Goal: Navigation & Orientation: Find specific page/section

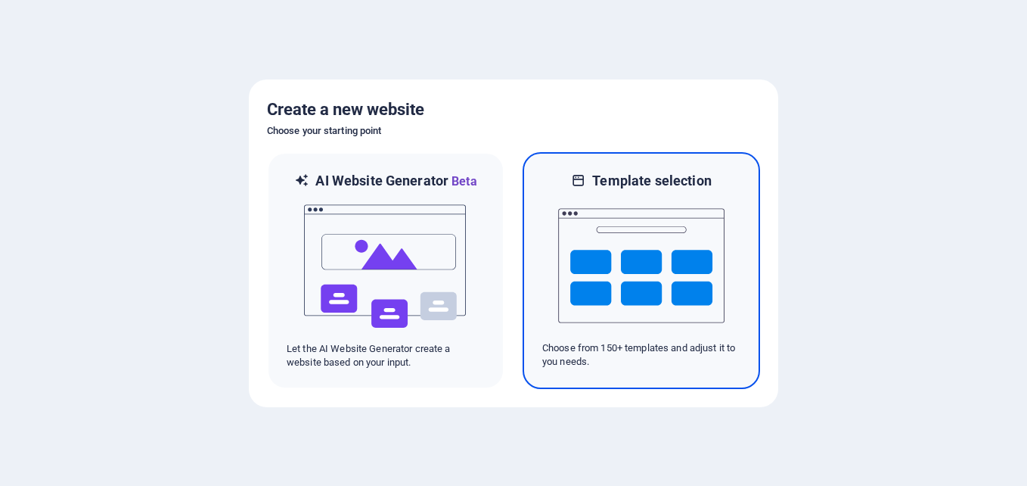
click at [563, 224] on img at bounding box center [641, 265] width 166 height 151
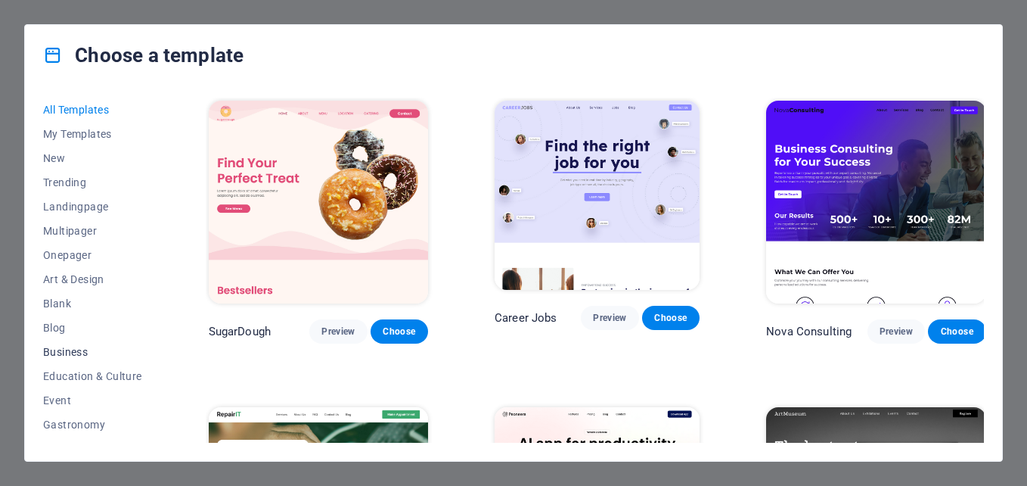
click at [70, 349] on span "Business" at bounding box center [92, 352] width 99 height 12
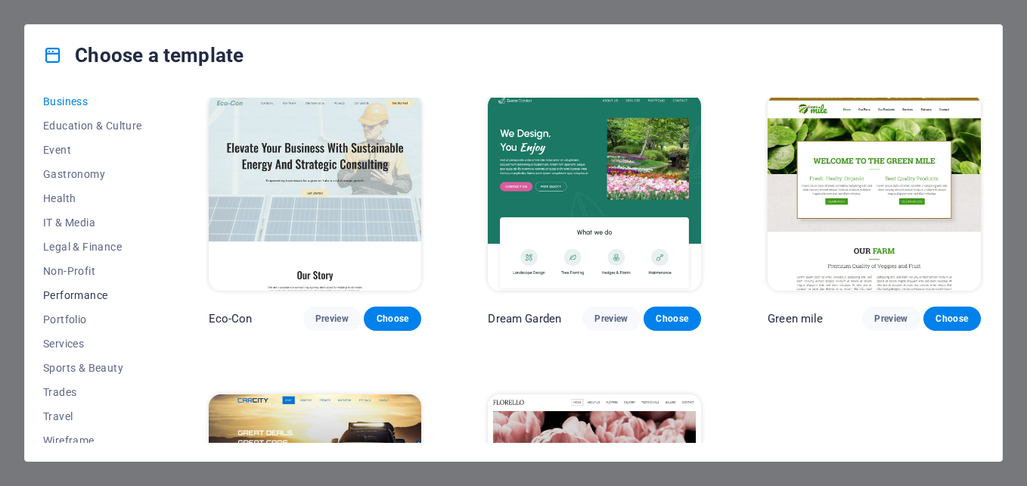
scroll to position [260, 0]
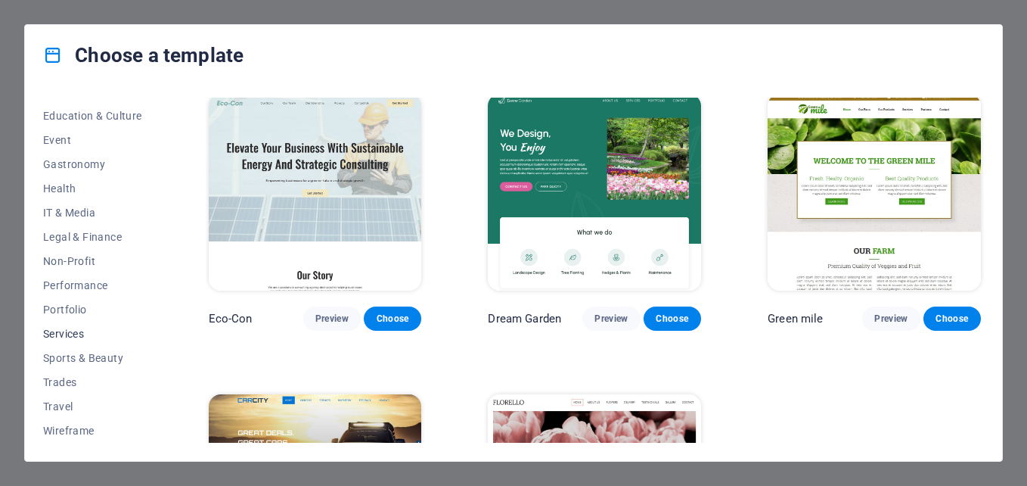
click at [85, 331] on span "Services" at bounding box center [92, 333] width 99 height 12
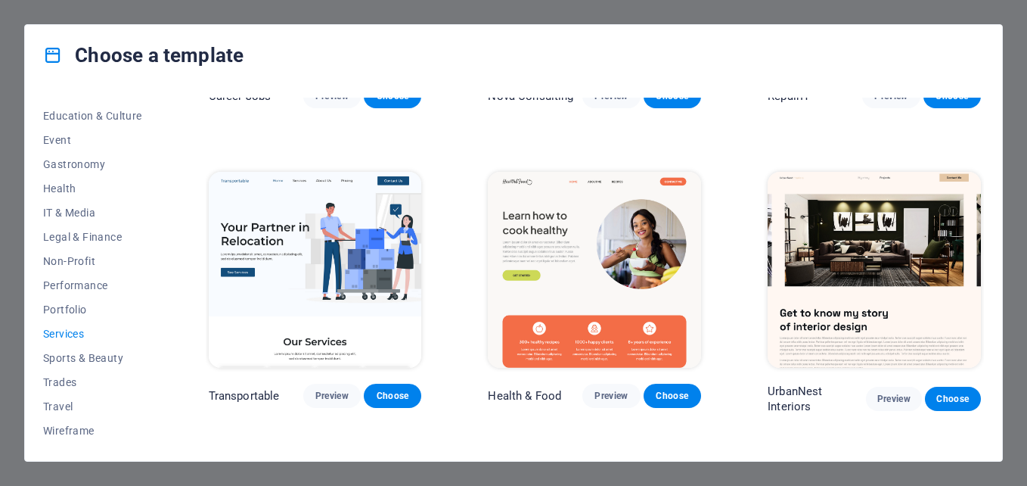
scroll to position [0, 0]
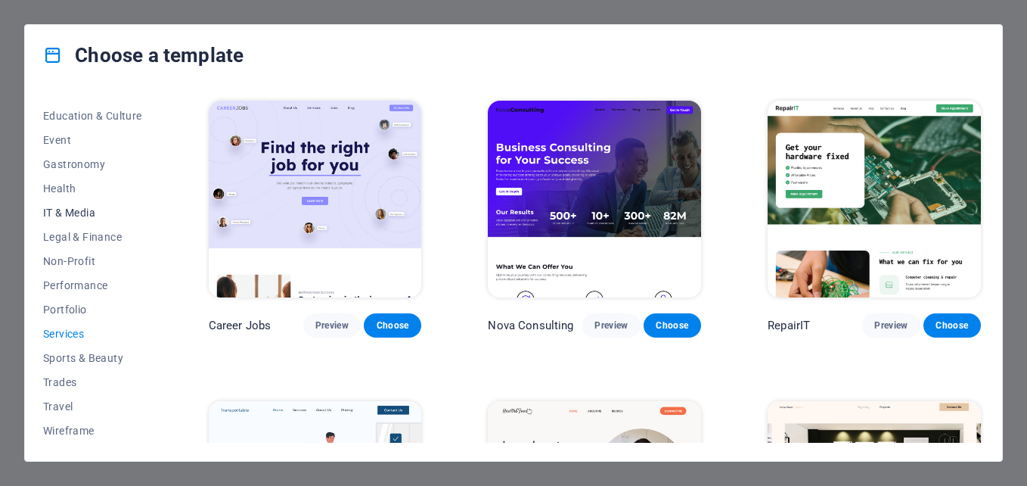
click at [56, 209] on span "IT & Media" at bounding box center [92, 212] width 99 height 12
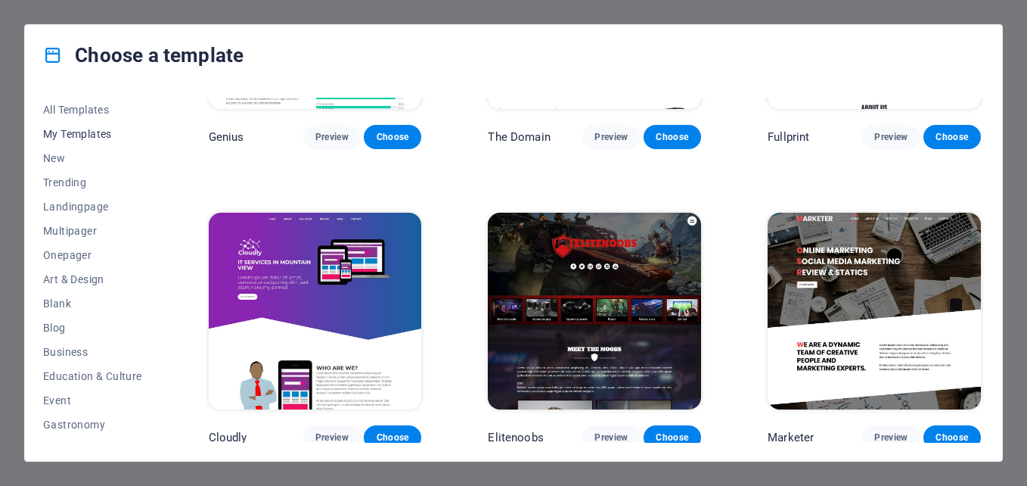
click at [101, 138] on span "My Templates" at bounding box center [92, 134] width 99 height 12
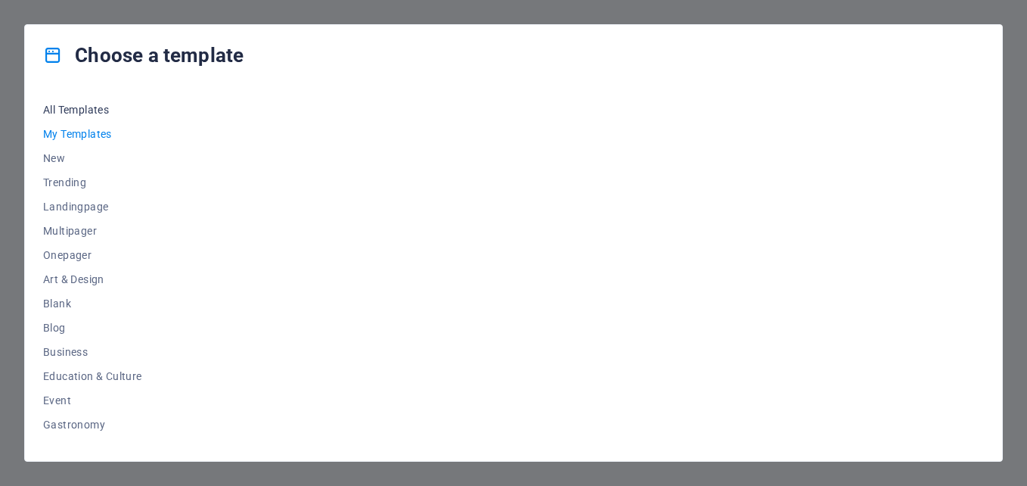
click at [101, 104] on span "All Templates" at bounding box center [92, 110] width 99 height 12
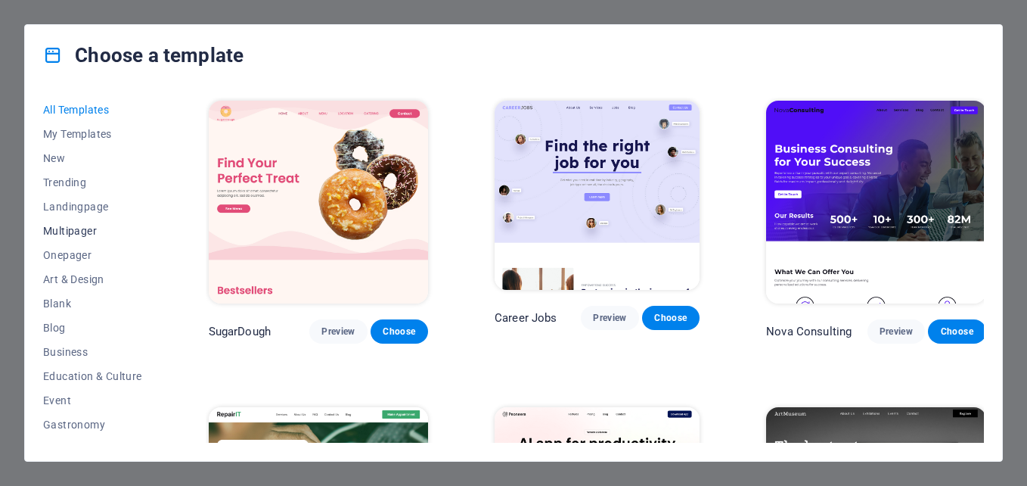
click at [84, 228] on span "Multipager" at bounding box center [92, 231] width 99 height 12
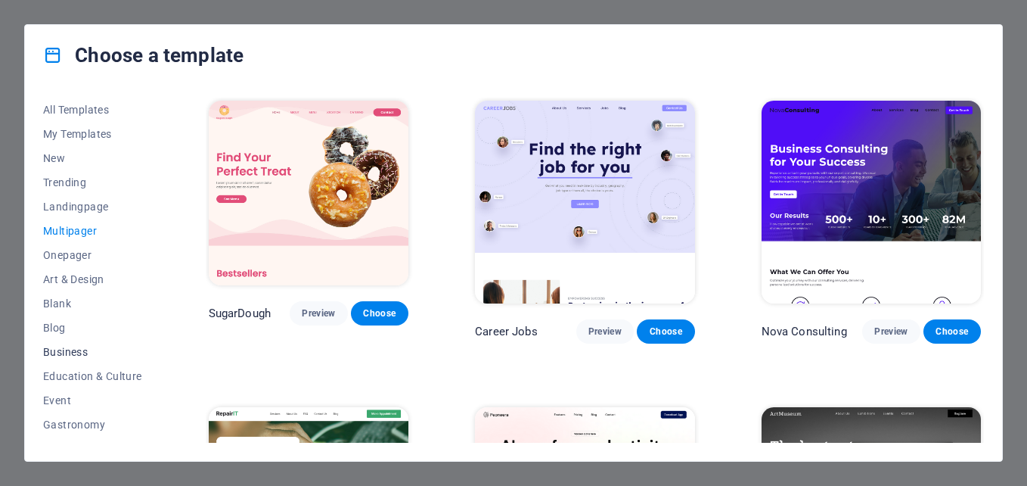
click at [82, 348] on span "Business" at bounding box center [92, 352] width 99 height 12
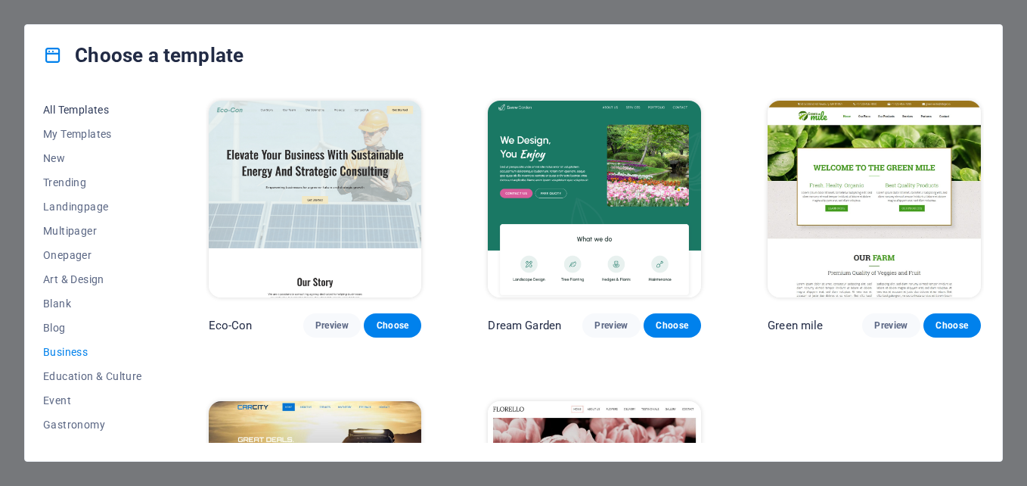
click at [90, 110] on span "All Templates" at bounding box center [92, 110] width 99 height 12
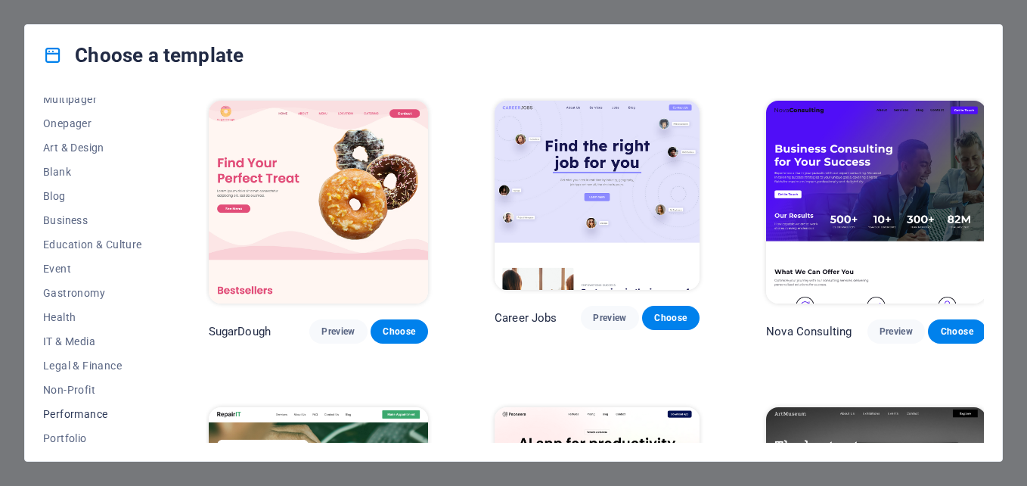
scroll to position [109, 0]
click at [73, 237] on span "Business" at bounding box center [92, 243] width 99 height 12
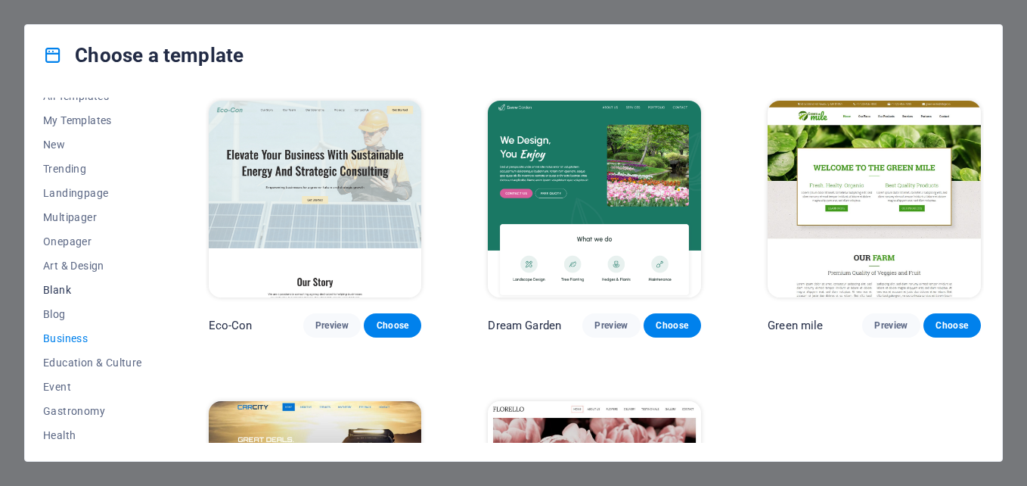
scroll to position [0, 0]
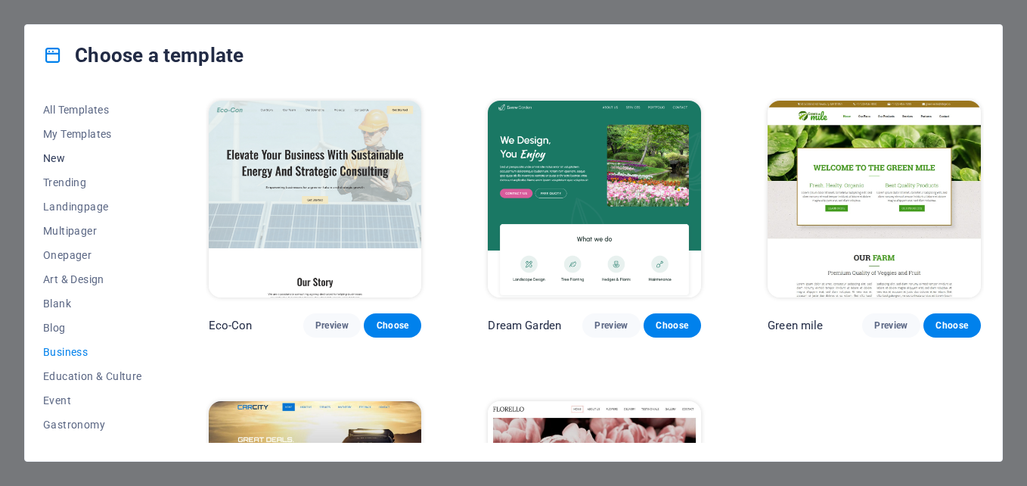
click at [81, 160] on span "New" at bounding box center [92, 158] width 99 height 12
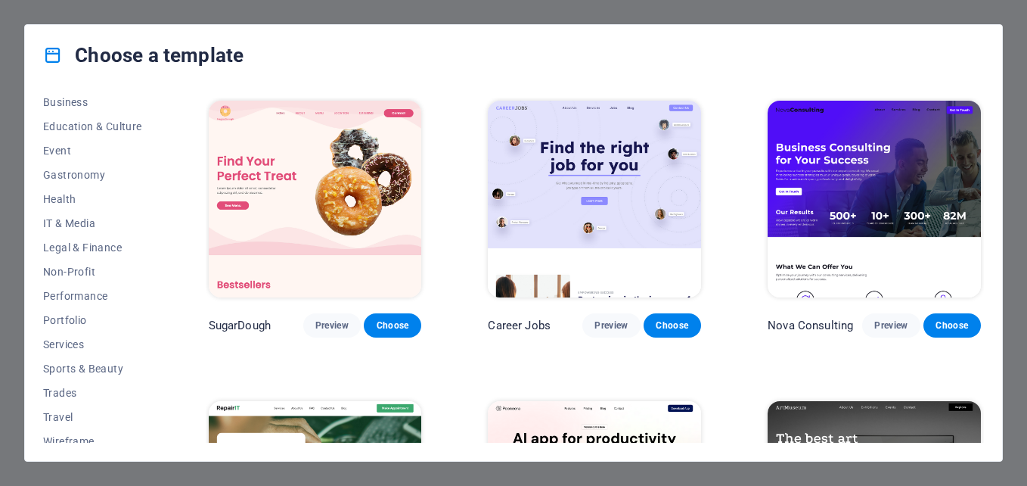
scroll to position [260, 0]
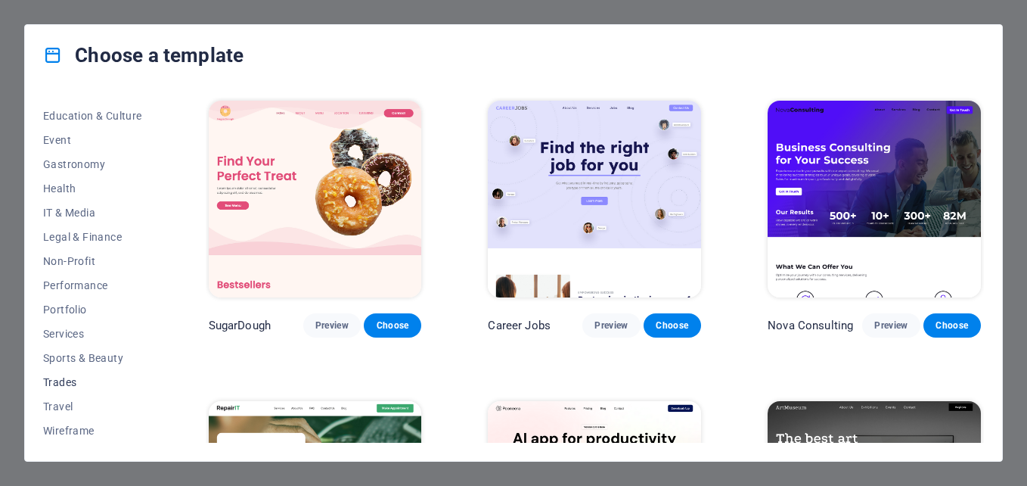
click at [82, 374] on button "Trades" at bounding box center [92, 382] width 99 height 24
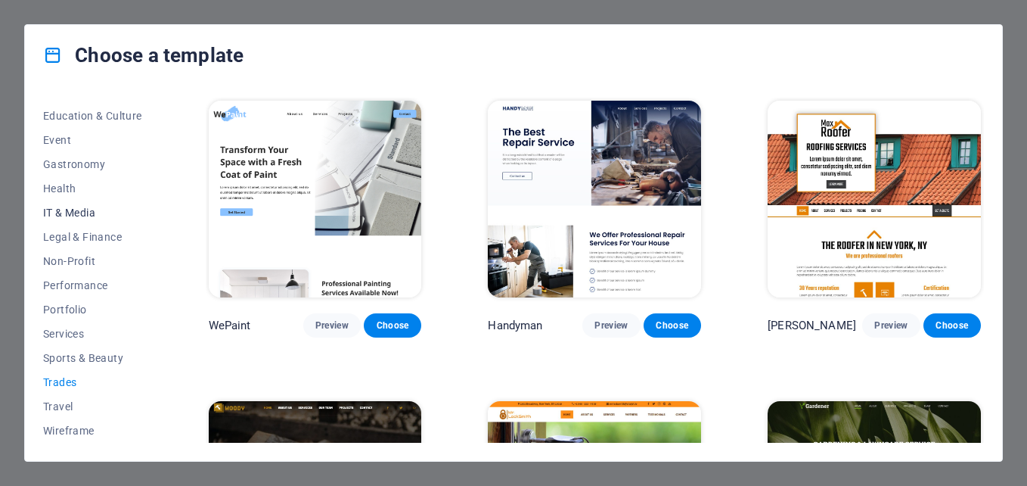
click at [91, 211] on span "IT & Media" at bounding box center [92, 212] width 99 height 12
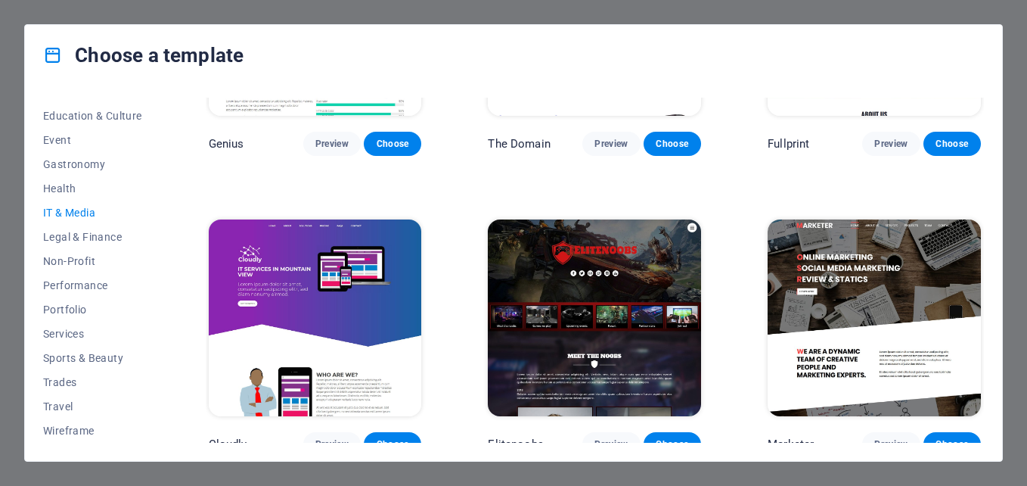
scroll to position [788, 0]
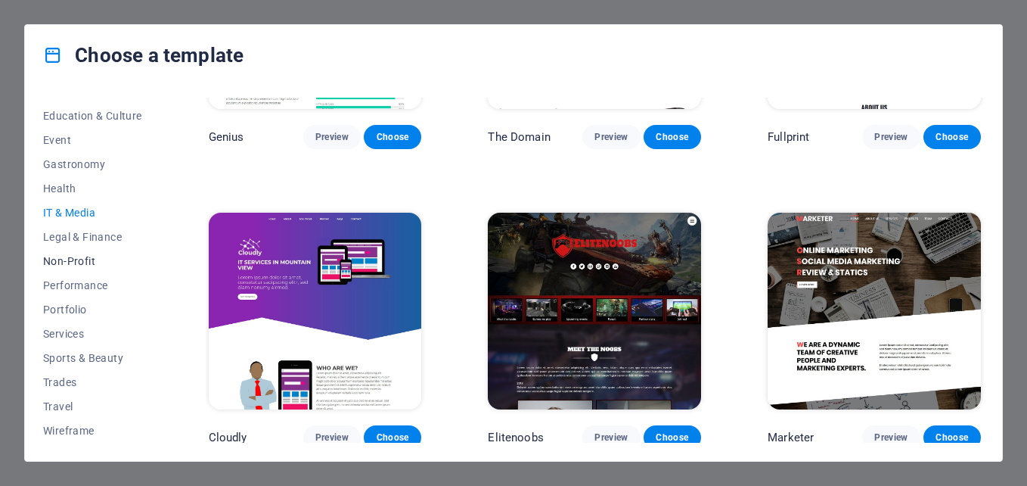
click at [97, 262] on span "Non-Profit" at bounding box center [92, 261] width 99 height 12
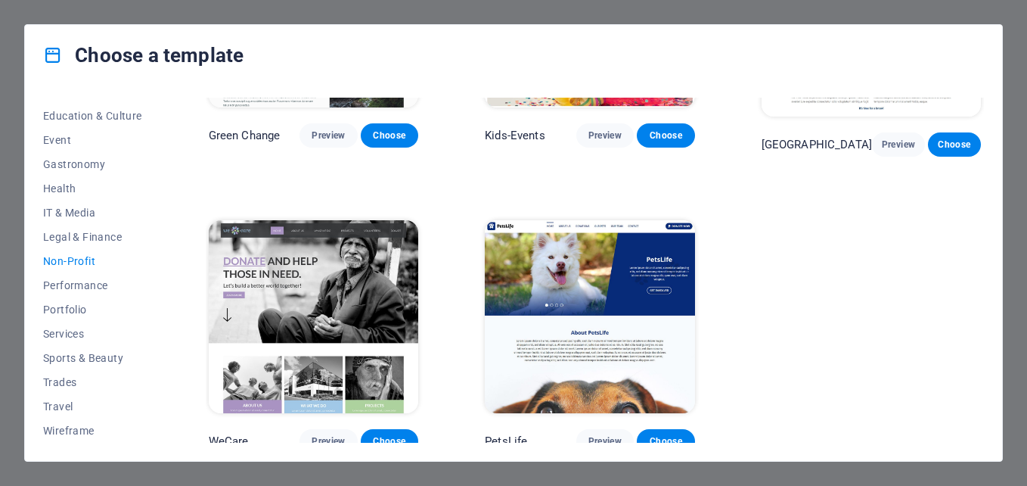
scroll to position [197, 0]
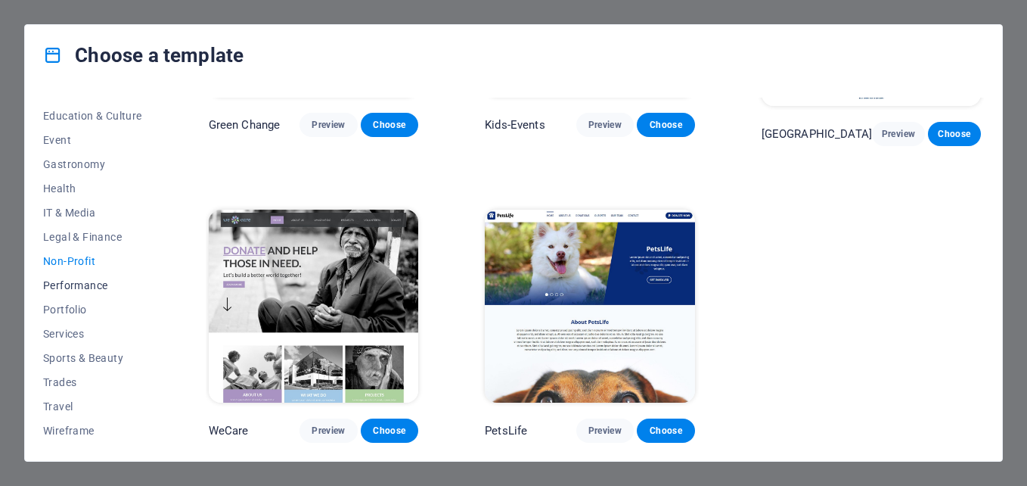
click at [64, 281] on span "Performance" at bounding box center [92, 285] width 99 height 12
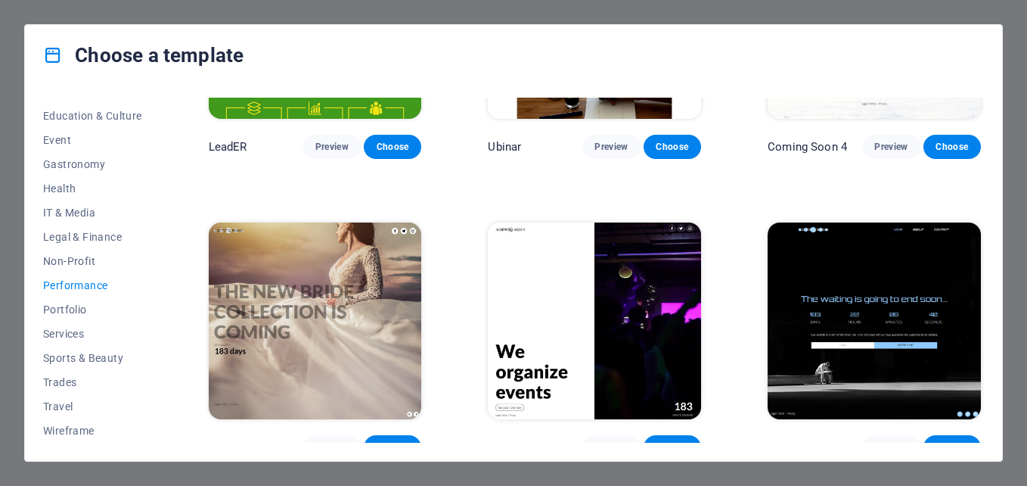
scroll to position [1384, 0]
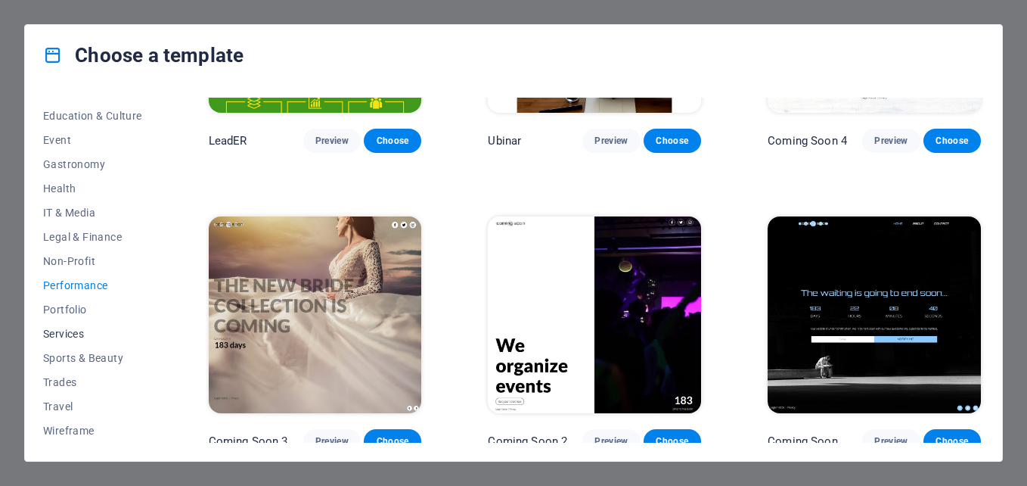
click at [82, 332] on span "Services" at bounding box center [92, 333] width 99 height 12
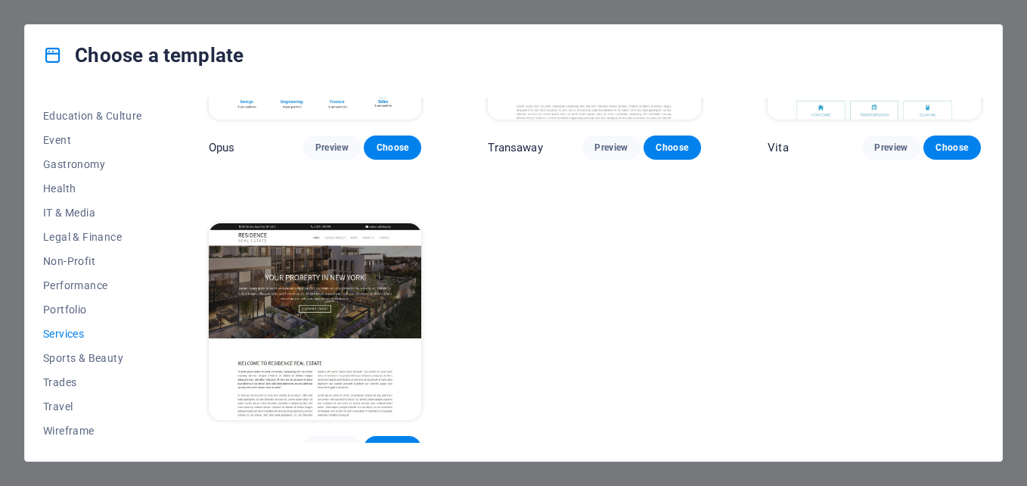
scroll to position [1993, 0]
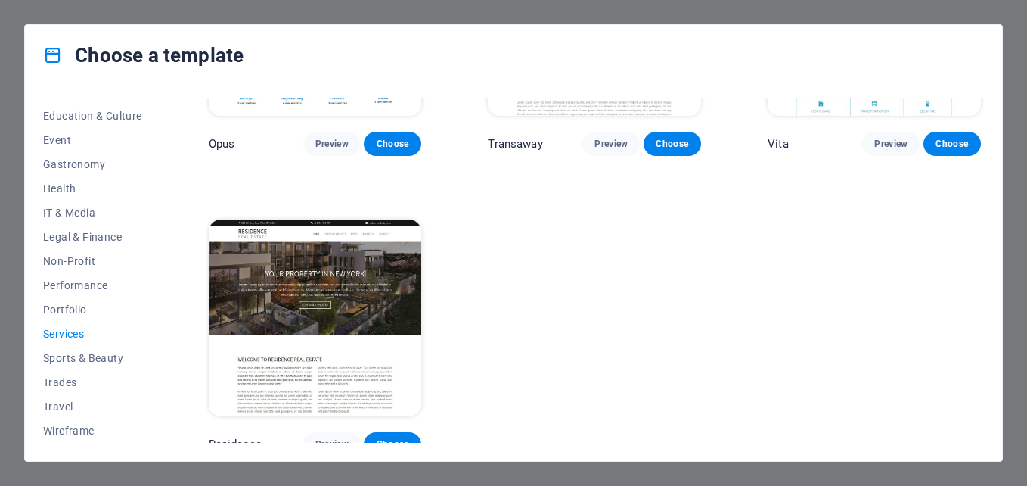
click at [223, 284] on img at bounding box center [315, 317] width 213 height 197
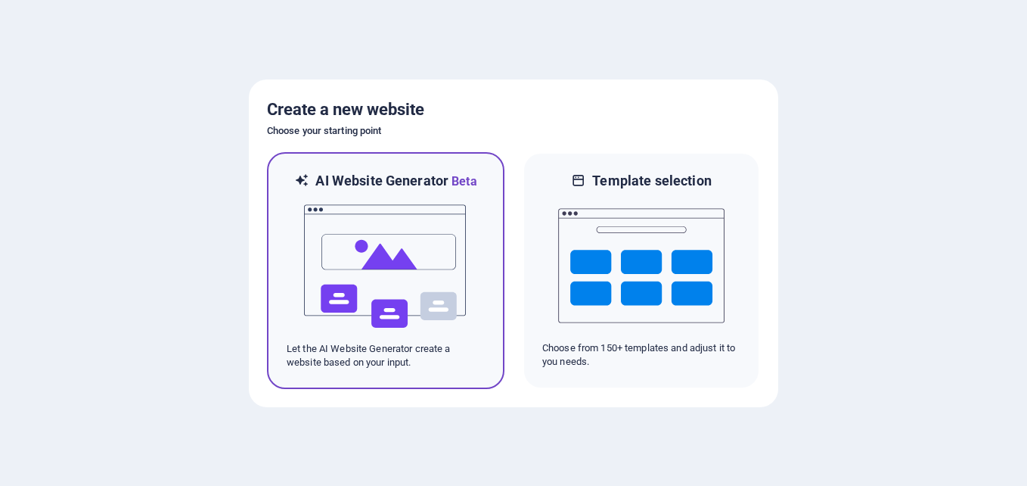
click at [455, 234] on img at bounding box center [386, 266] width 166 height 151
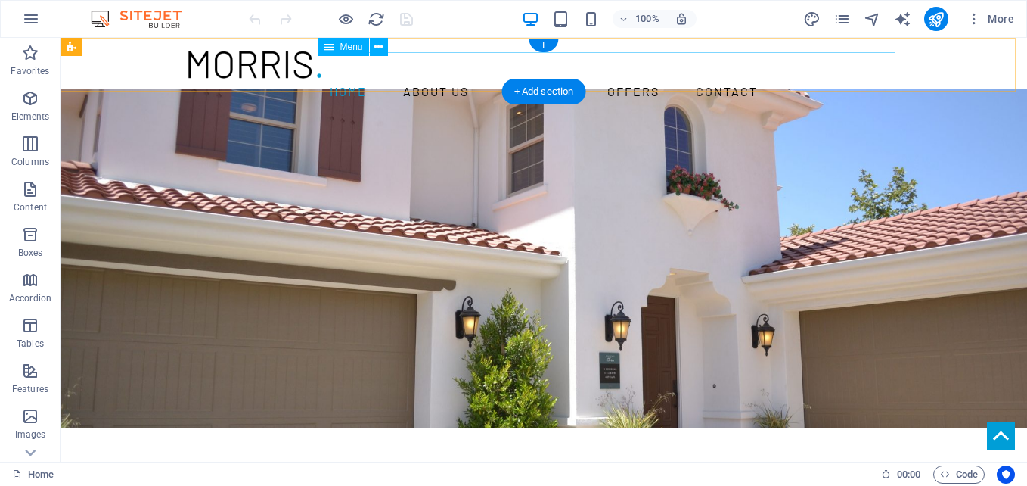
click at [594, 79] on nav "Home About us Services Offers Contact" at bounding box center [544, 91] width 714 height 24
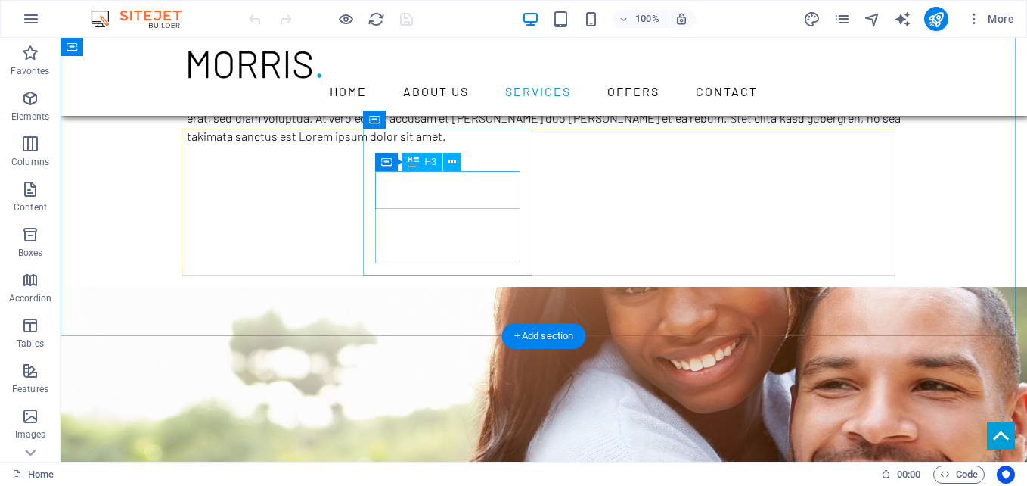
scroll to position [1059, 0]
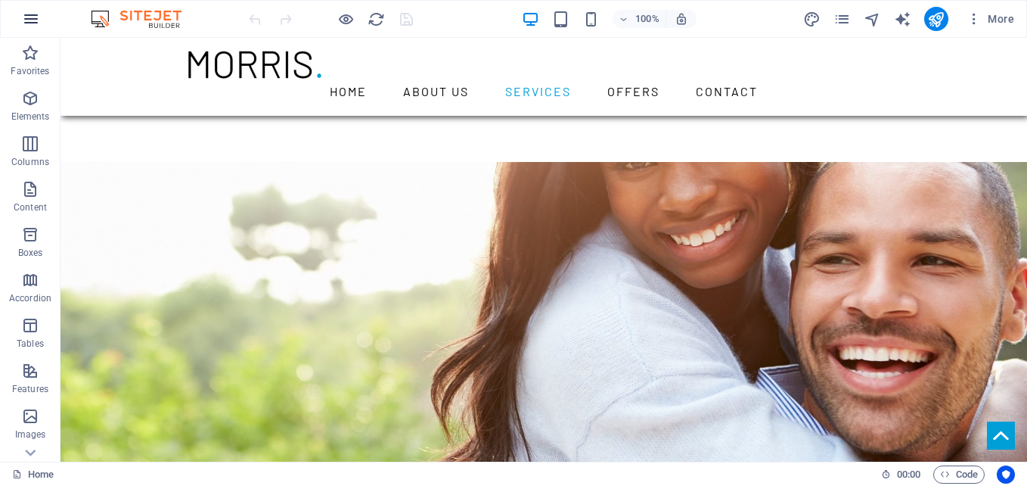
click at [26, 17] on icon "button" at bounding box center [31, 19] width 18 height 18
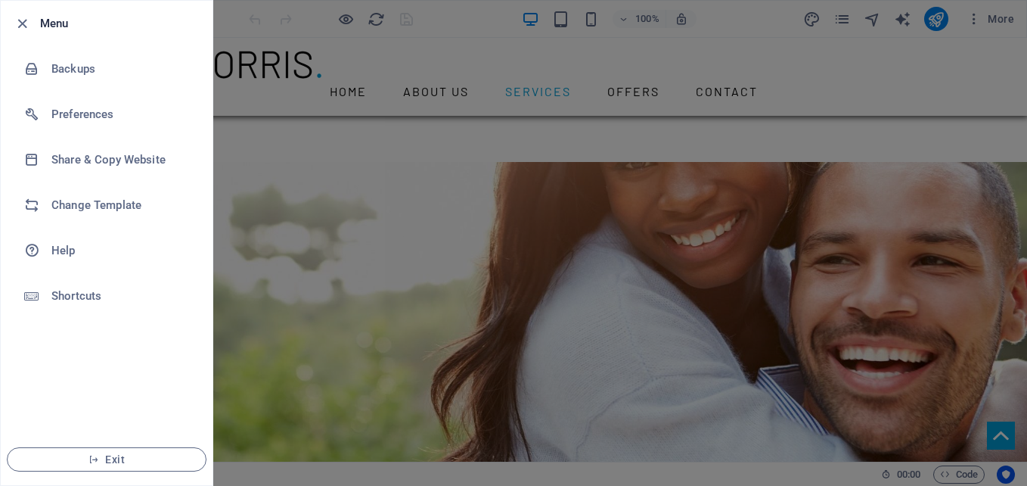
click at [482, 23] on div at bounding box center [513, 243] width 1027 height 486
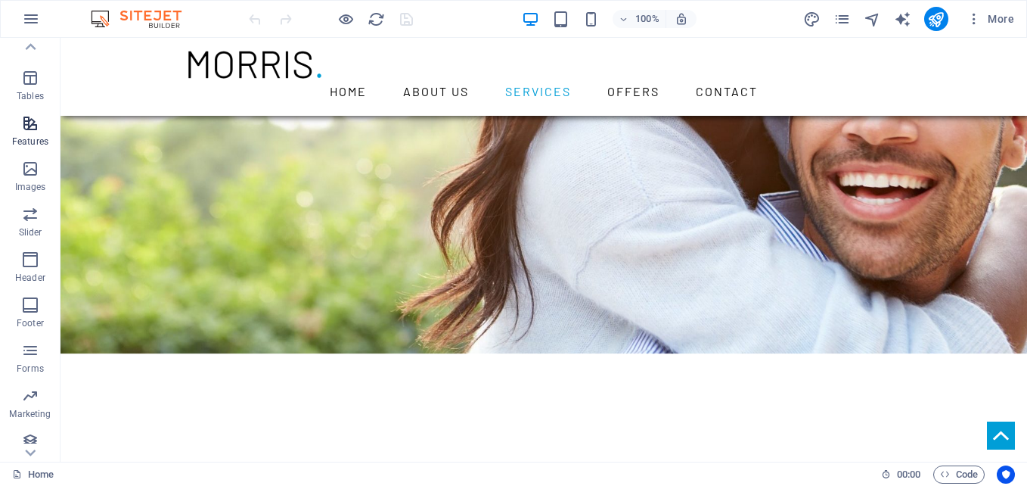
scroll to position [257, 0]
click at [45, 380] on span "Marketing" at bounding box center [30, 395] width 61 height 36
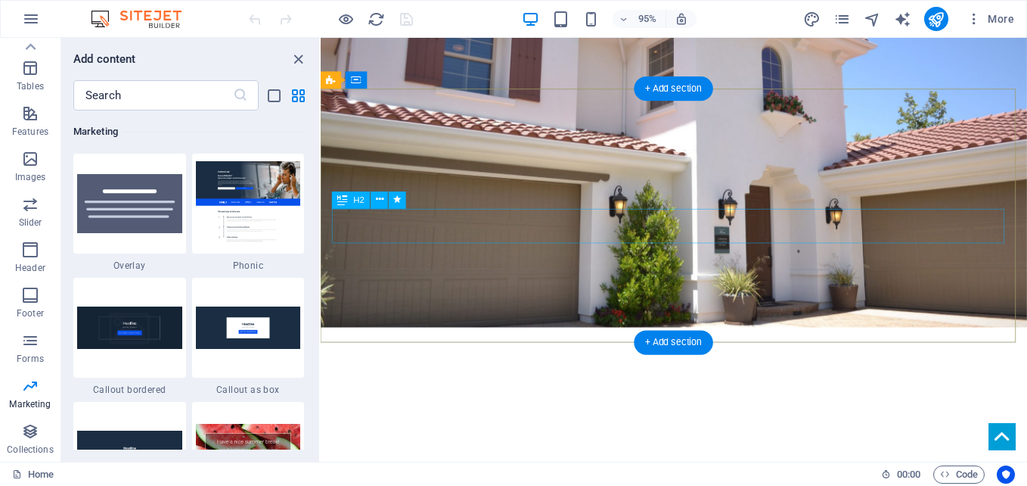
scroll to position [0, 0]
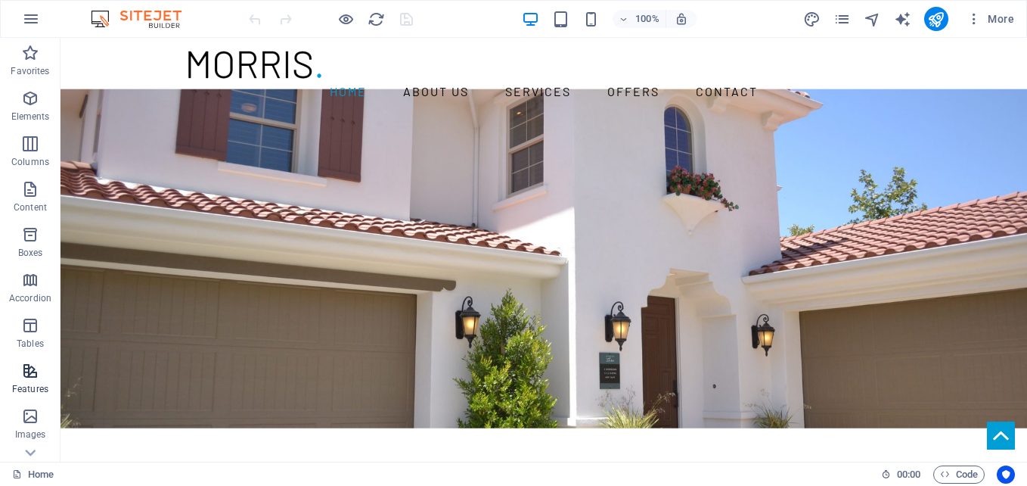
click at [36, 375] on icon "button" at bounding box center [30, 371] width 18 height 18
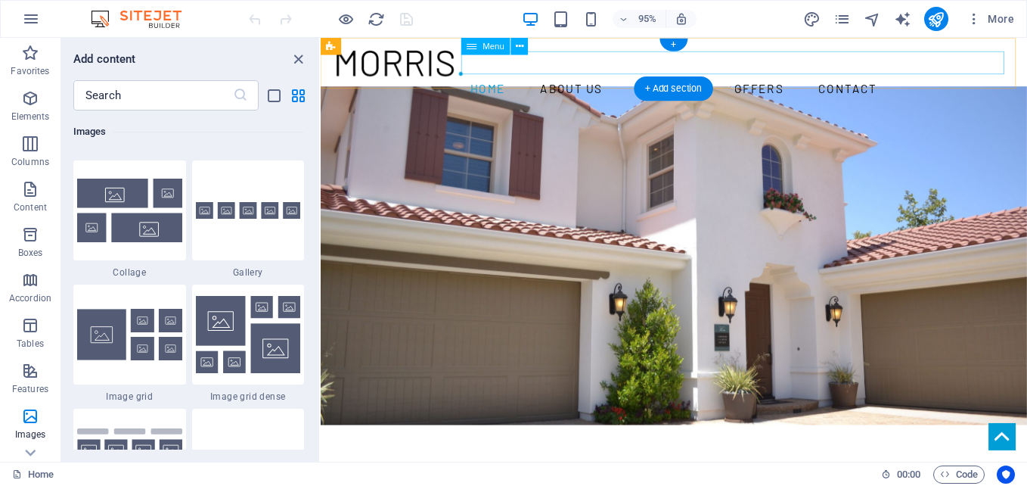
click at [925, 79] on nav "Home About us Services Offers Contact" at bounding box center [693, 91] width 714 height 24
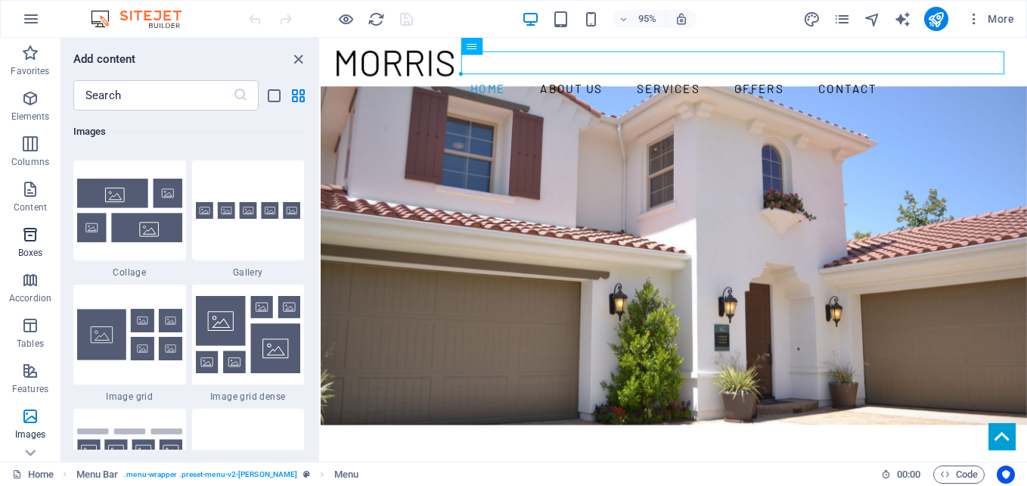
click at [35, 225] on button "Boxes" at bounding box center [30, 241] width 61 height 45
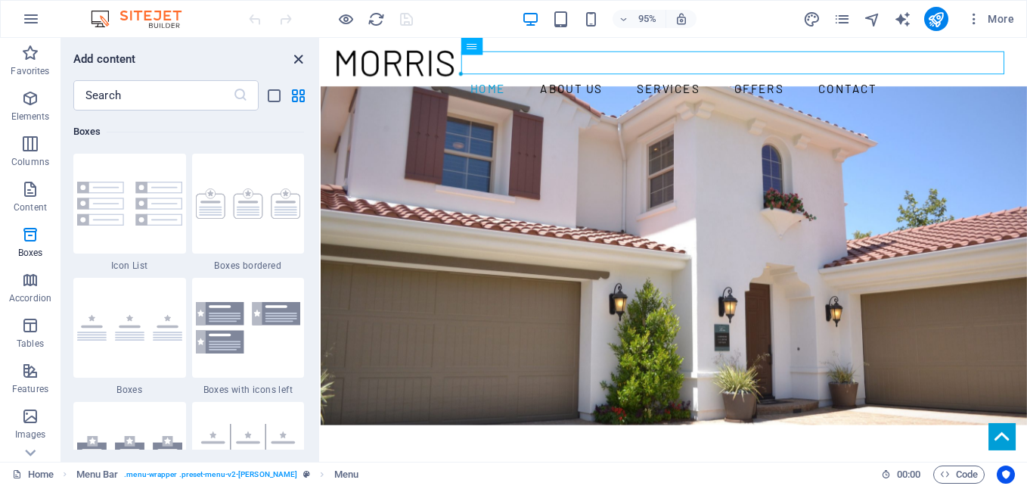
click at [299, 56] on icon "close panel" at bounding box center [298, 59] width 17 height 17
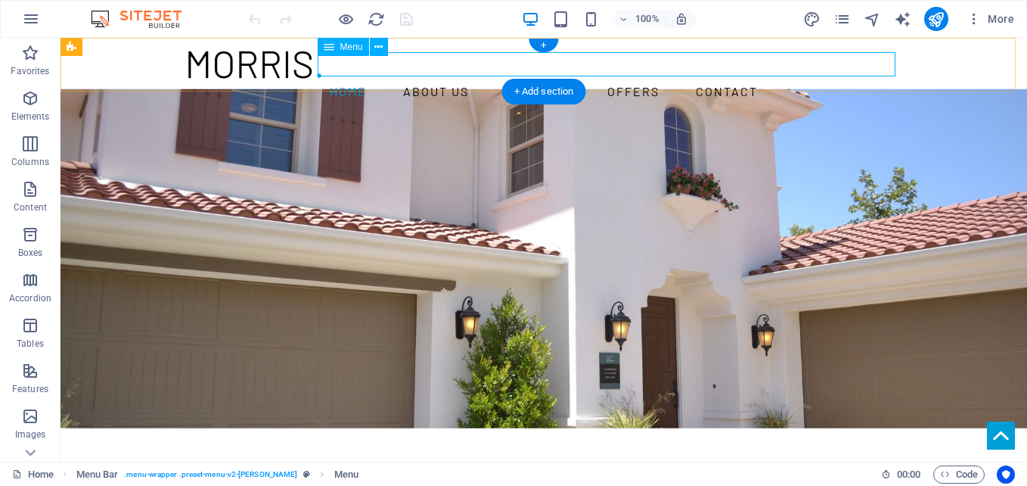
click at [426, 79] on nav "Home About us Services Offers Contact" at bounding box center [544, 91] width 714 height 24
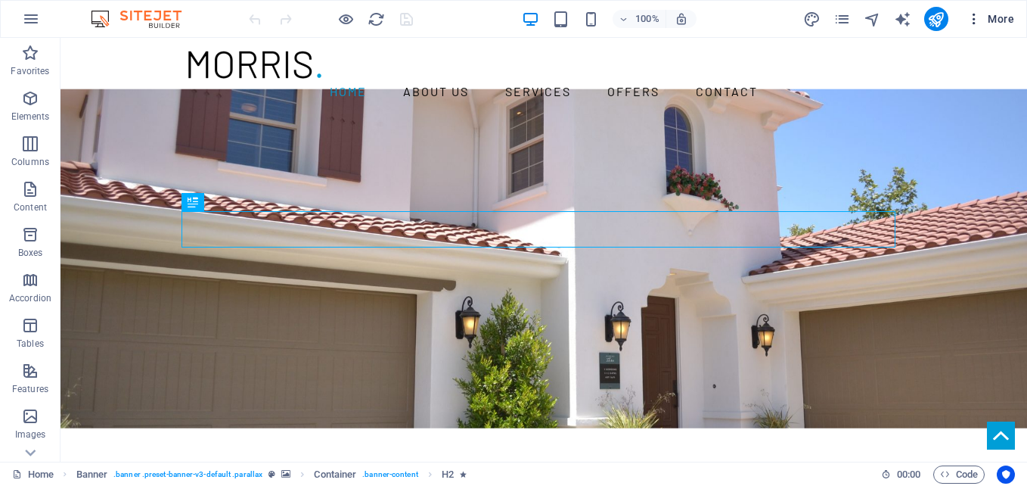
click at [978, 23] on icon "button" at bounding box center [974, 18] width 15 height 15
